Goal: Information Seeking & Learning: Learn about a topic

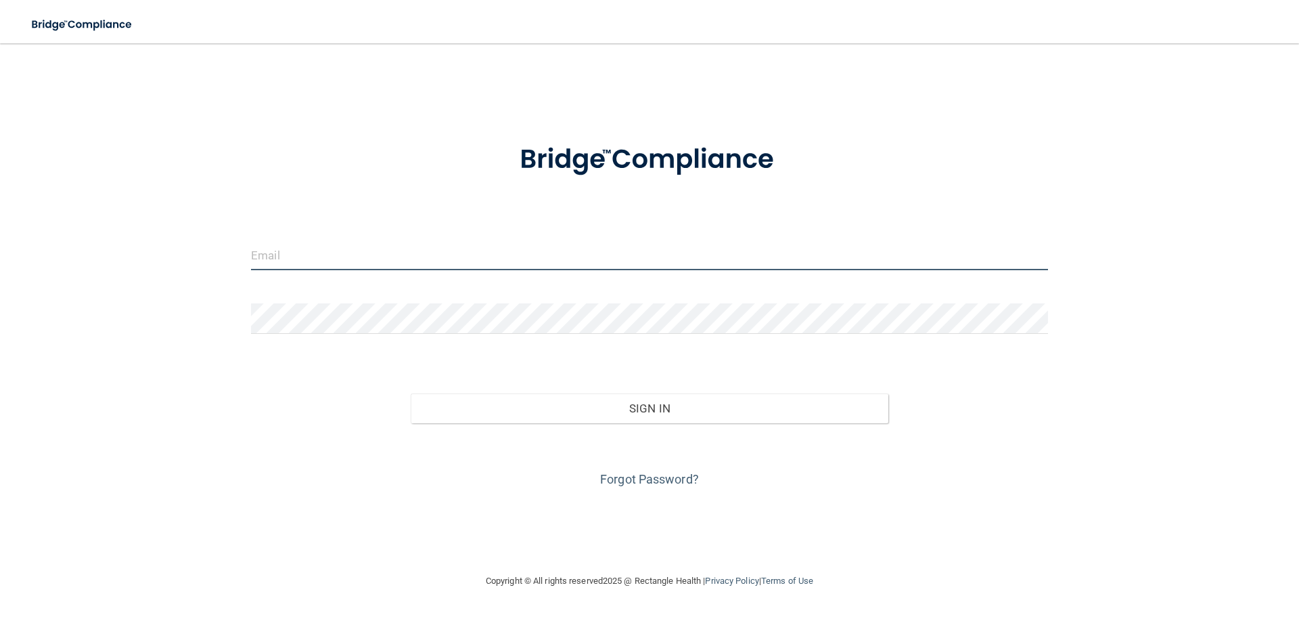
click at [309, 264] on input "email" at bounding box center [649, 255] width 797 height 30
click at [351, 248] on input "email" at bounding box center [649, 255] width 797 height 30
type input "[EMAIL_ADDRESS][DOMAIN_NAME]"
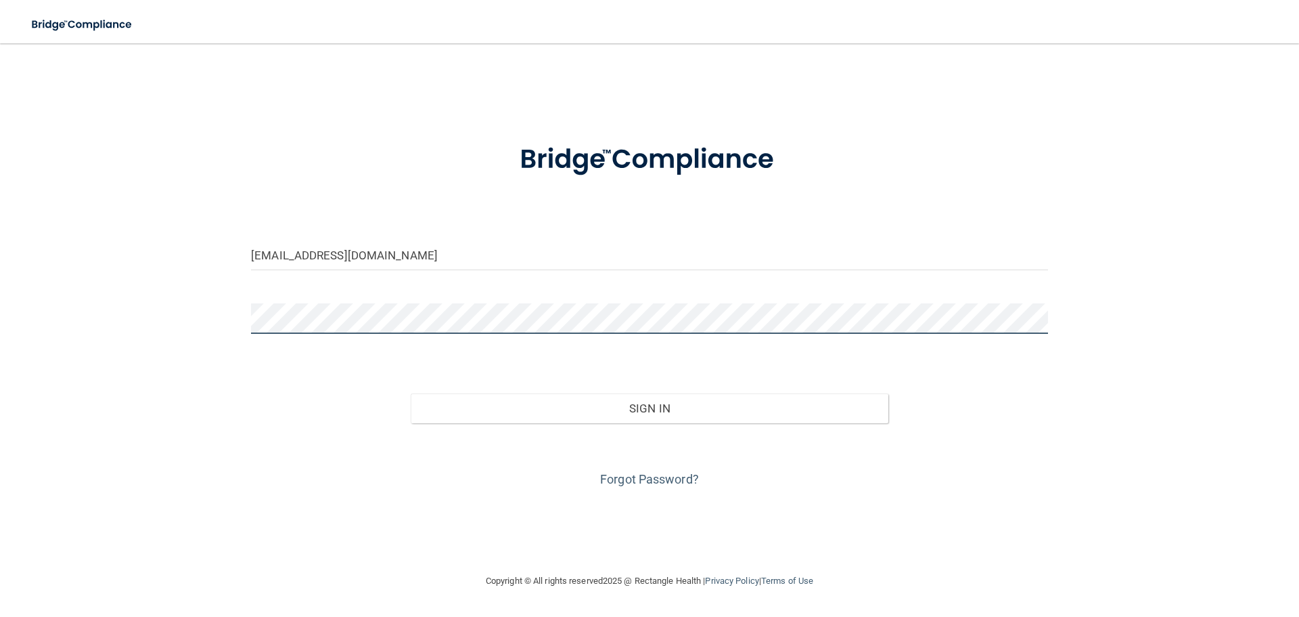
click at [411, 393] on button "Sign In" at bounding box center [650, 408] width 478 height 30
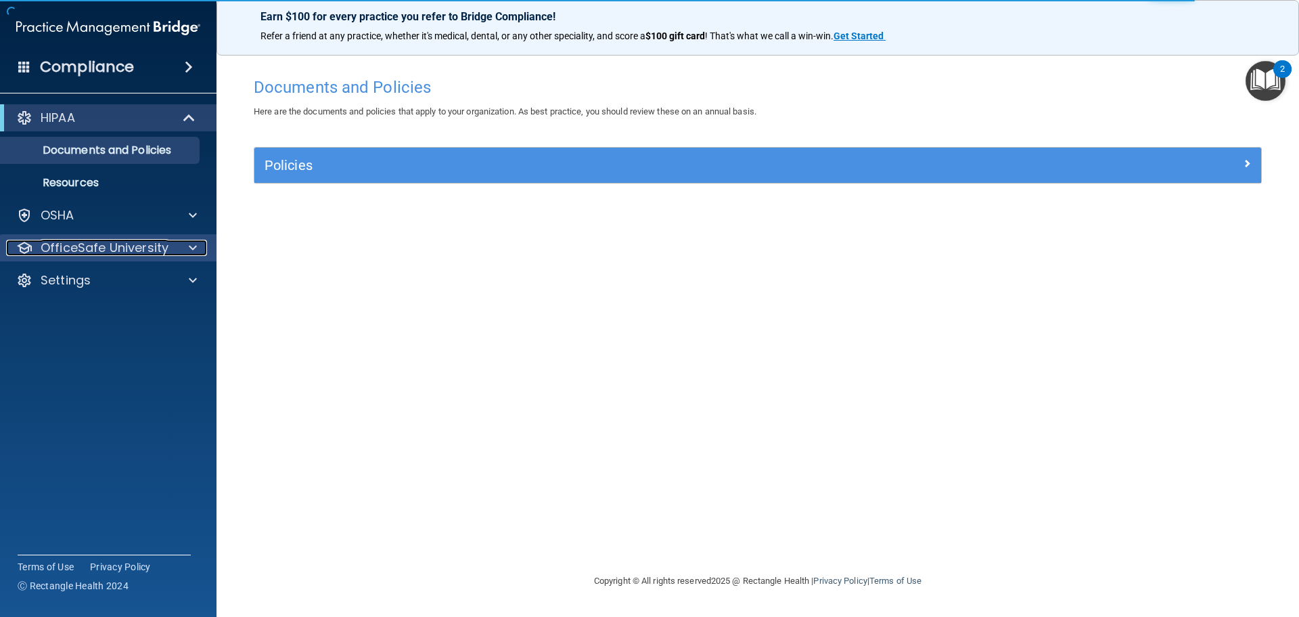
click at [99, 251] on p "OfficeSafe University" at bounding box center [105, 248] width 128 height 16
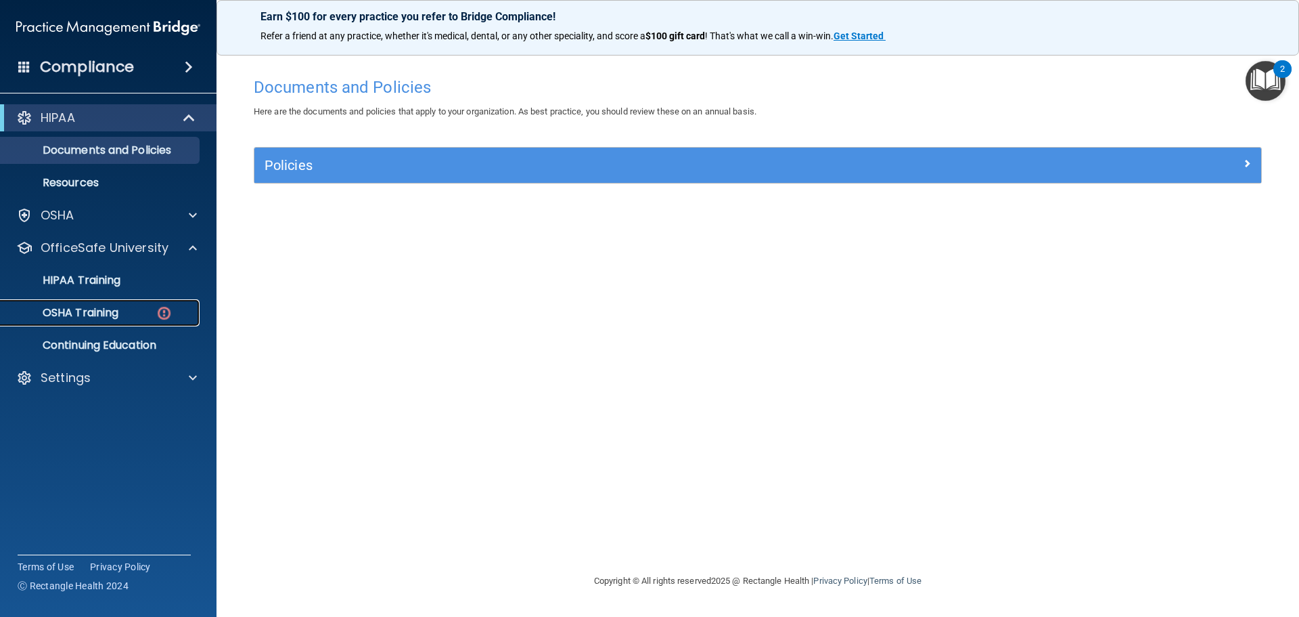
click at [84, 308] on p "OSHA Training" at bounding box center [64, 313] width 110 height 14
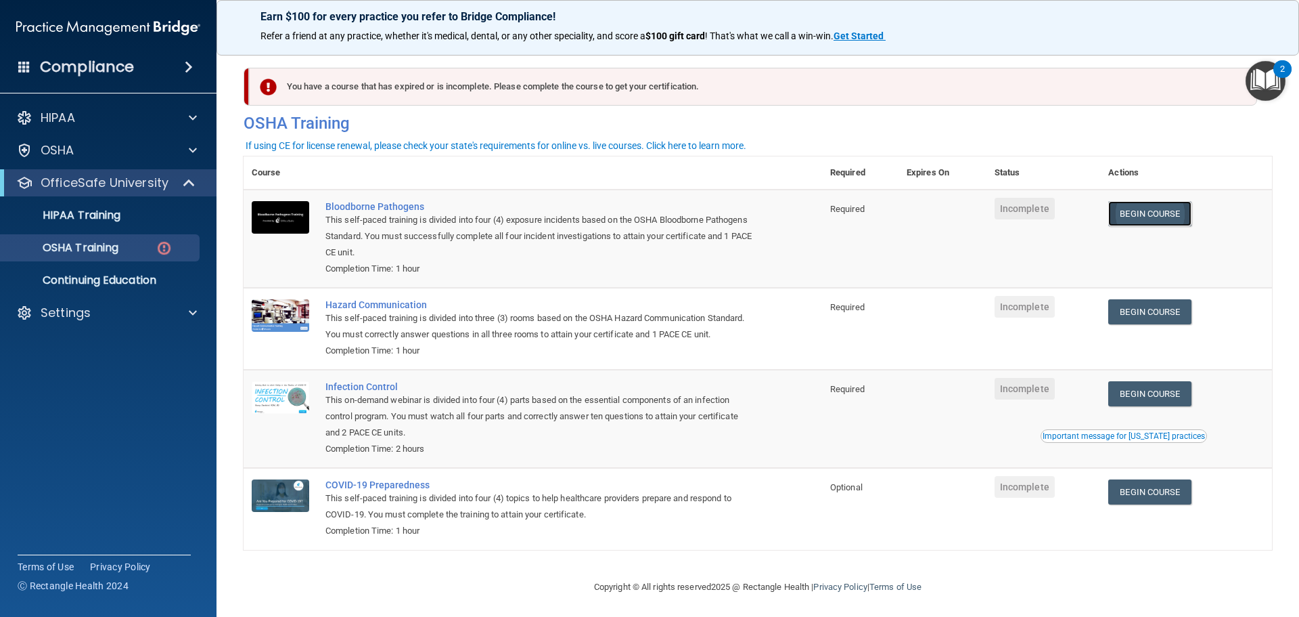
click at [1159, 213] on link "Begin Course" at bounding box center [1150, 213] width 83 height 25
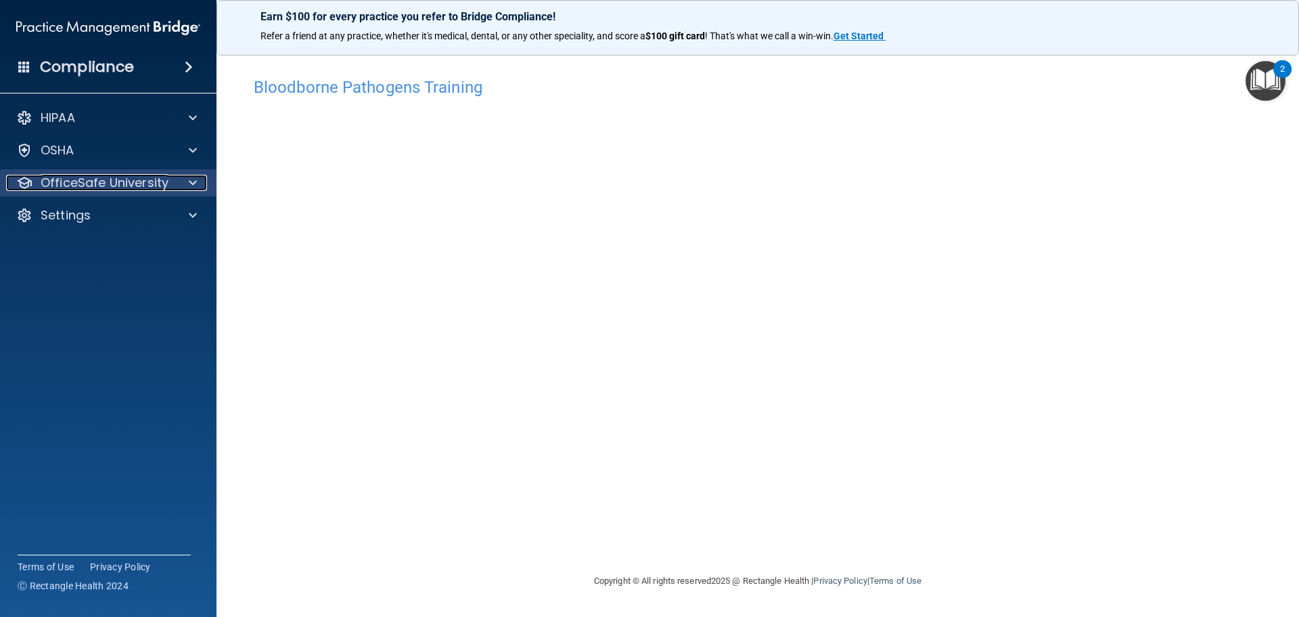
click at [167, 184] on div "OfficeSafe University" at bounding box center [90, 183] width 168 height 16
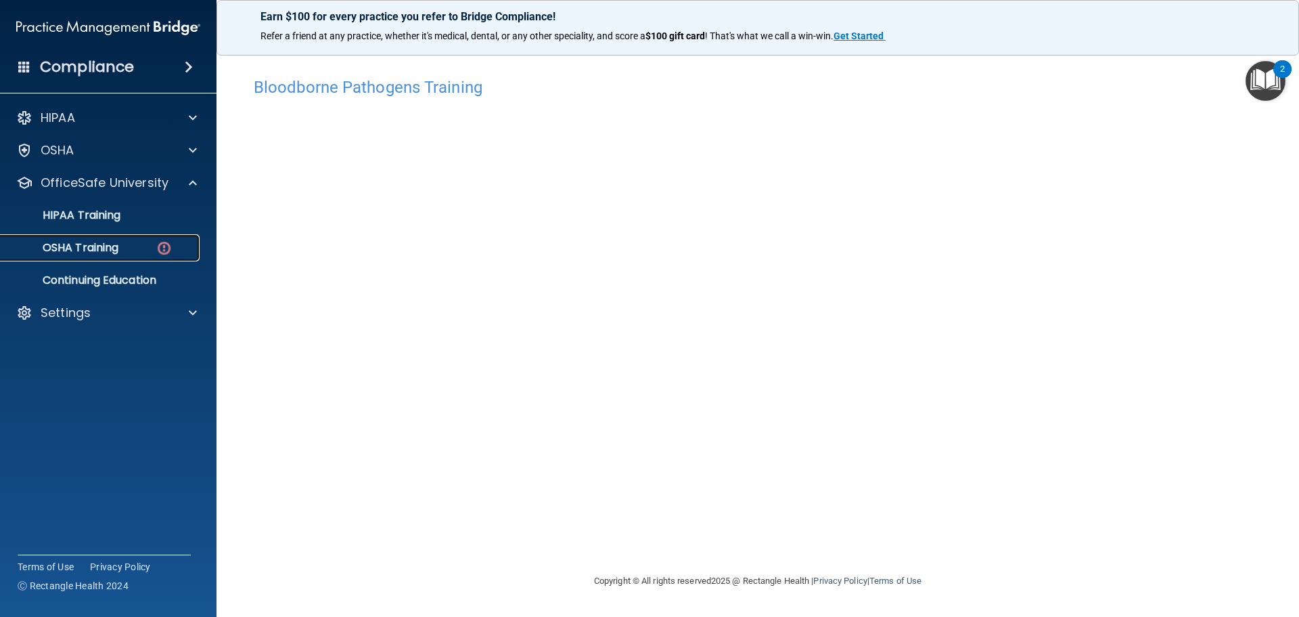
click at [98, 238] on link "OSHA Training" at bounding box center [92, 247] width 213 height 27
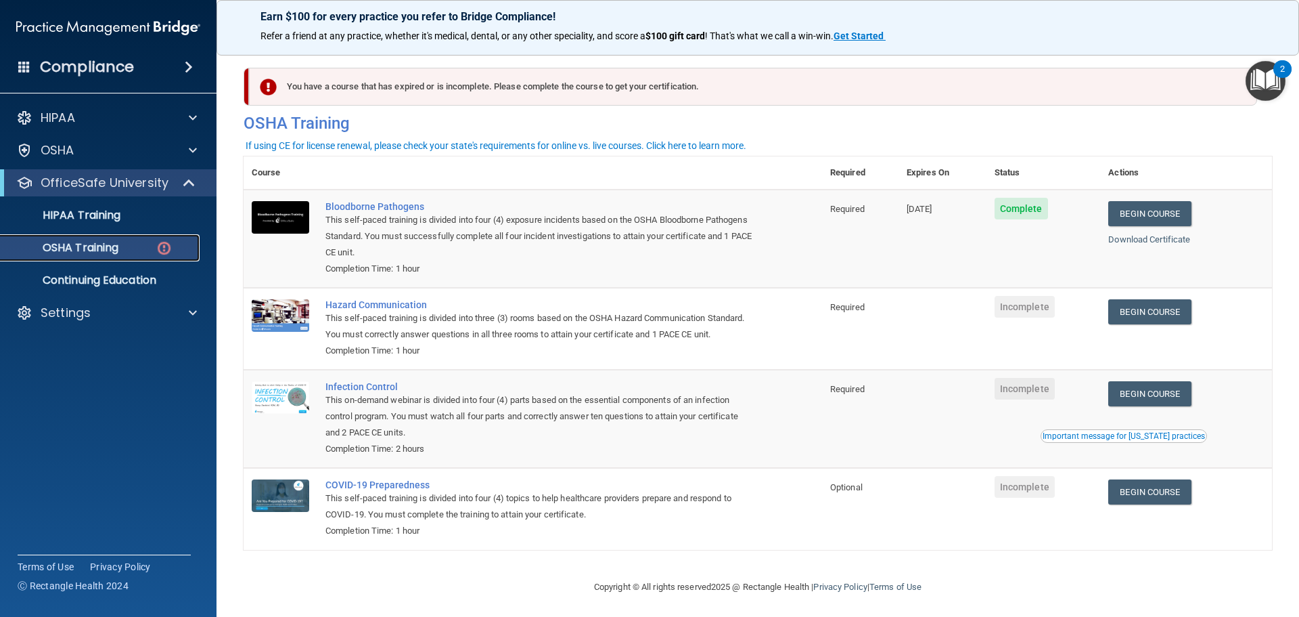
scroll to position [22, 0]
